Goal: Use online tool/utility: Utilize a website feature to perform a specific function

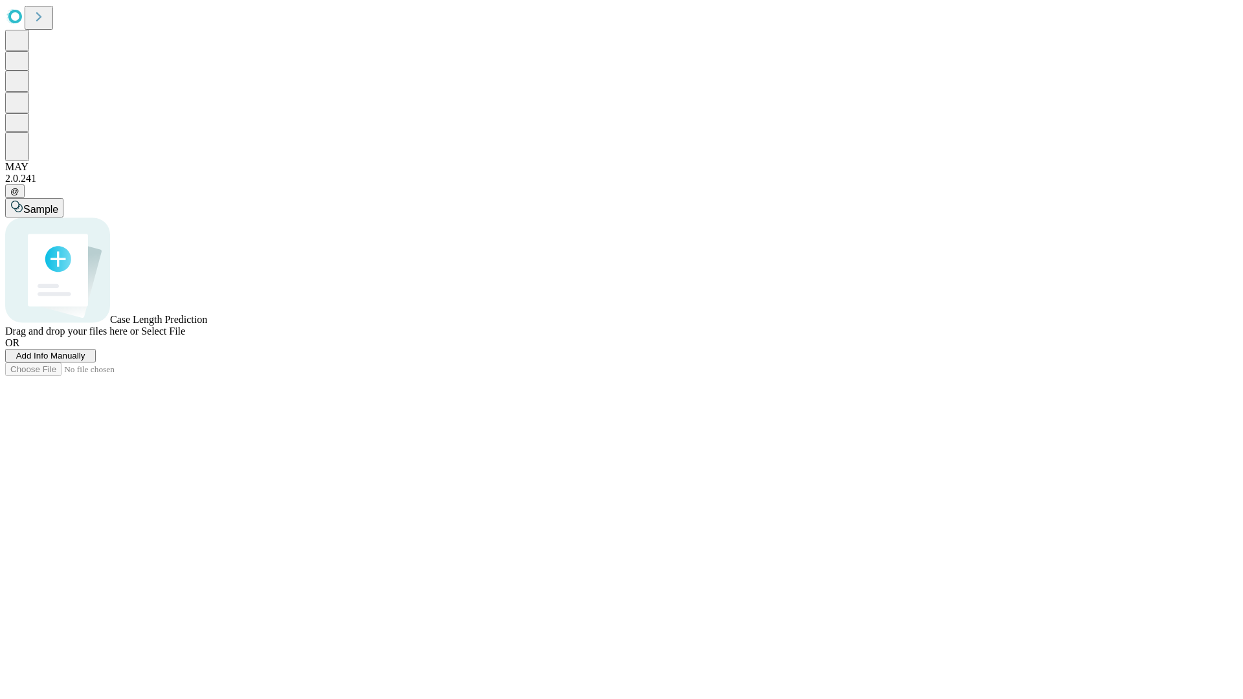
click at [185, 337] on span "Select File" at bounding box center [163, 331] width 44 height 11
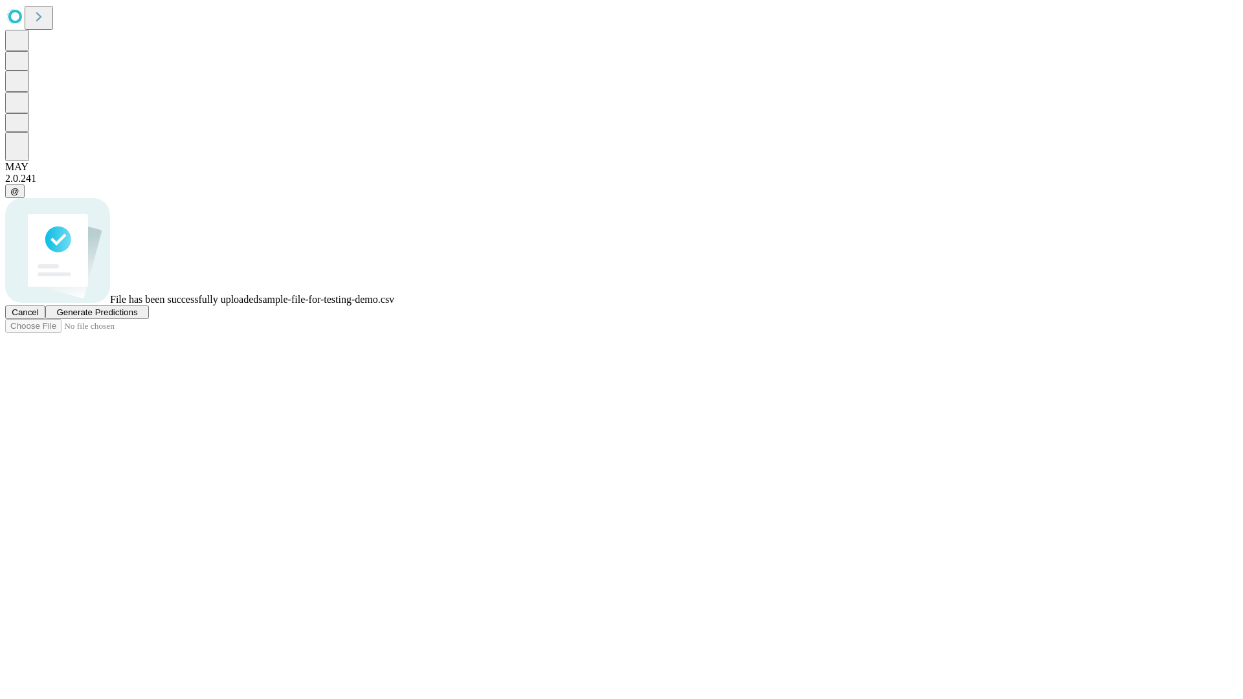
click at [137, 317] on span "Generate Predictions" at bounding box center [96, 313] width 81 height 10
